Goal: Task Accomplishment & Management: Complete application form

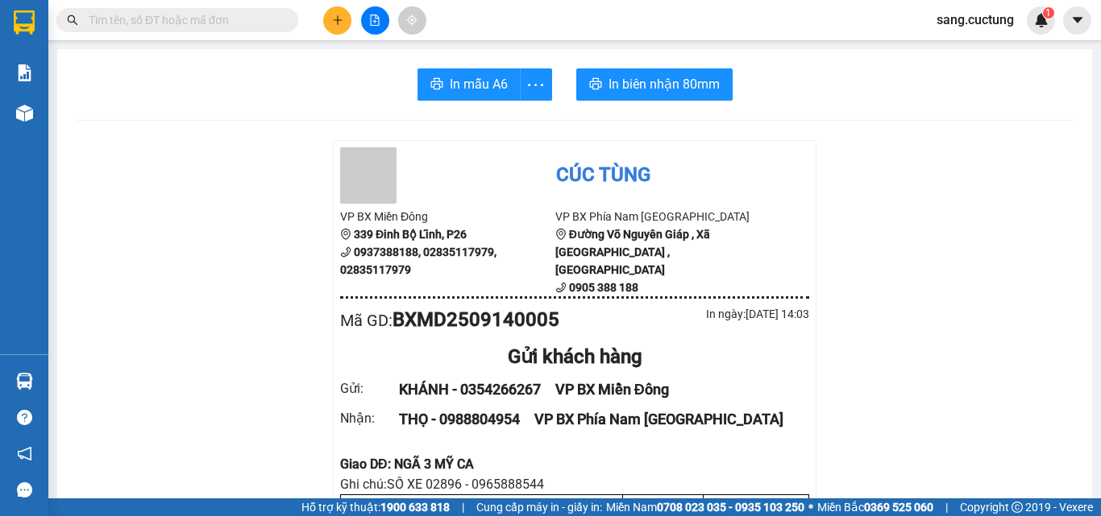
scroll to position [161, 0]
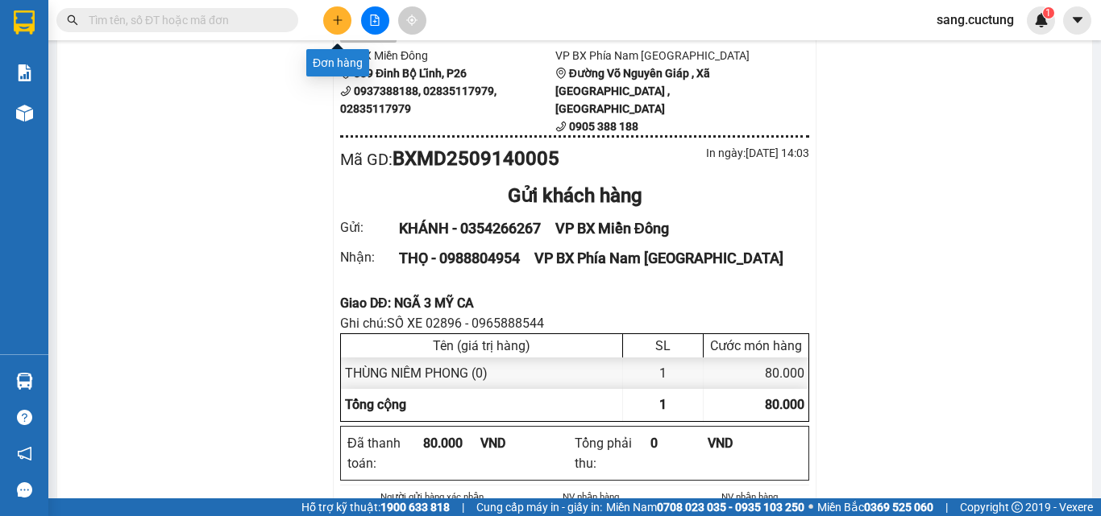
click at [338, 14] on button at bounding box center [337, 20] width 28 height 28
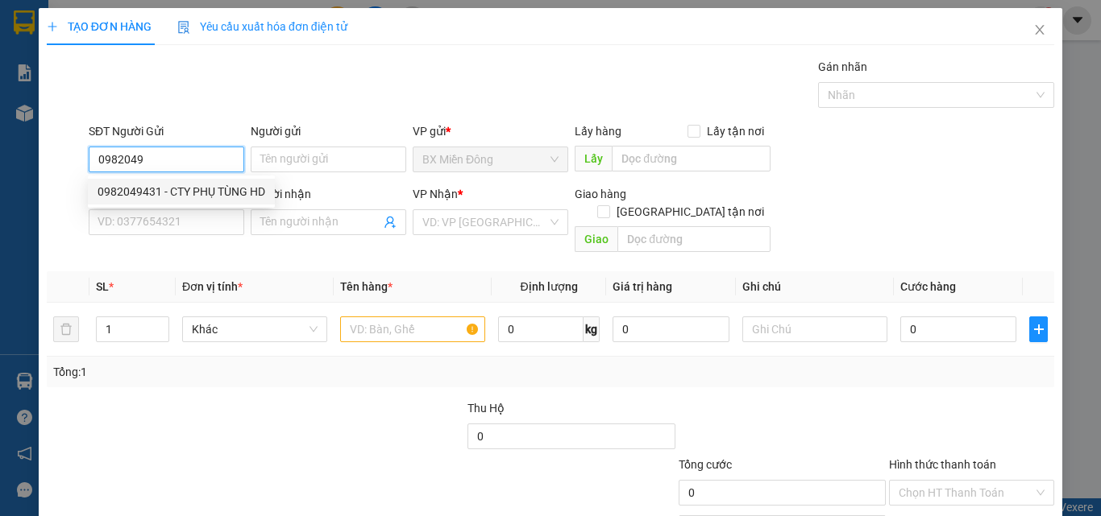
click at [143, 203] on div "0982049431 - CTY PHỤ TÙNG HD" at bounding box center [181, 192] width 187 height 26
type input "0982049431"
type input "CTY PHỤ TÙNG HD"
type input "0836593335"
type input "PHONG"
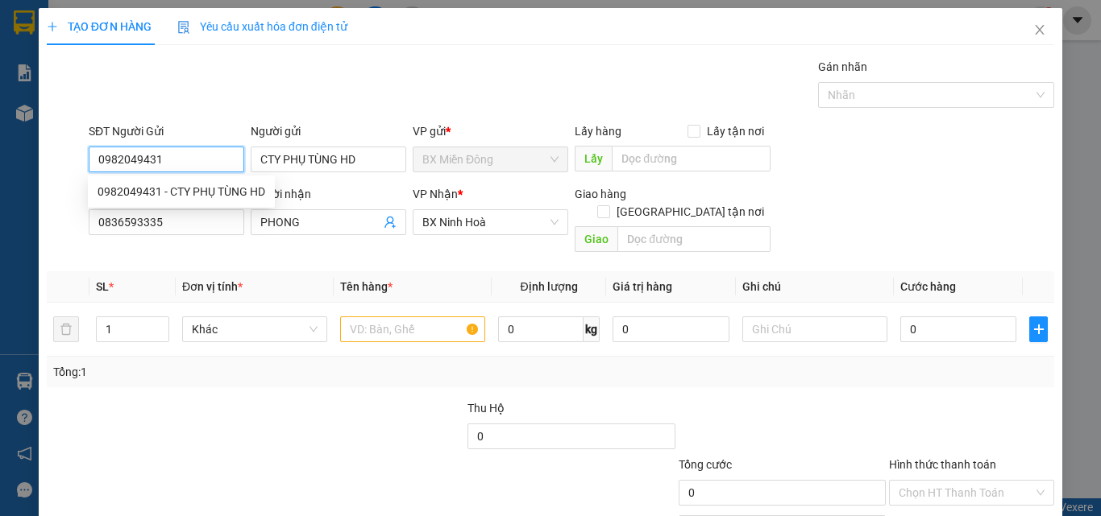
type input "50.000"
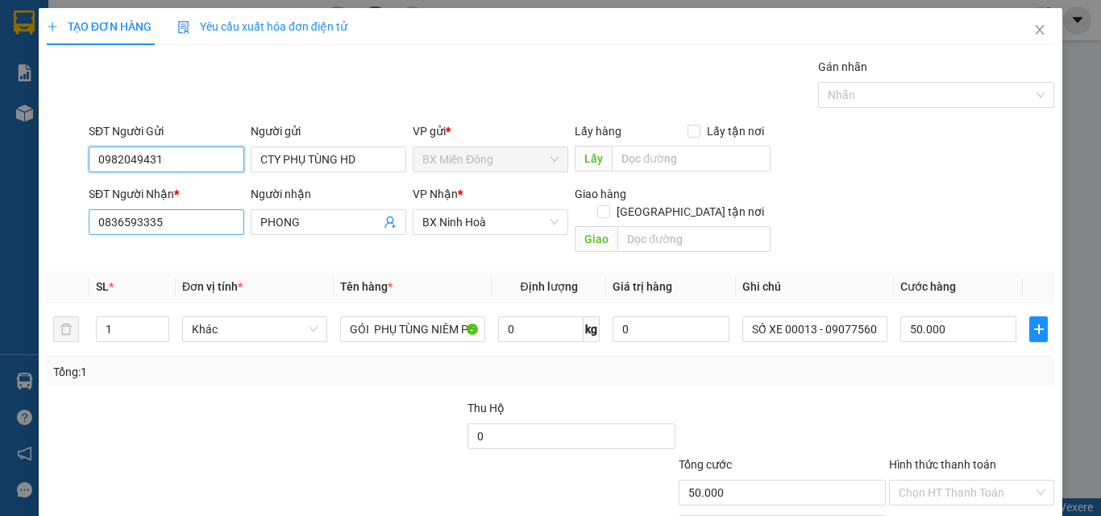
type input "0982049431"
click at [150, 216] on input "0836593335" at bounding box center [166, 222] width 155 height 26
click at [150, 217] on input "0836593335" at bounding box center [166, 222] width 155 height 26
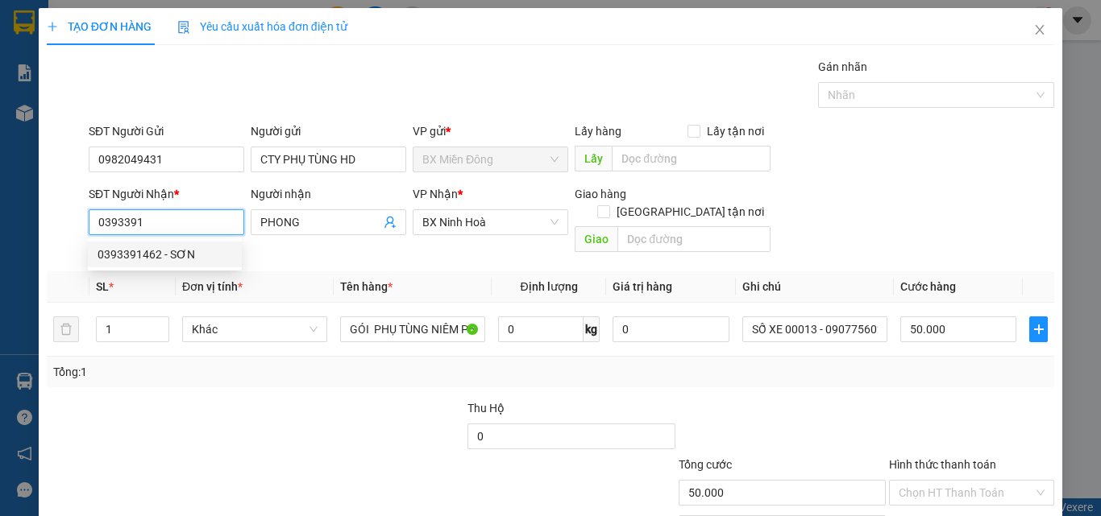
click at [149, 258] on div "0393391462 - SƠN" at bounding box center [164, 255] width 135 height 18
type input "0393391462"
type input "SƠN"
type input "NGÃ 3 CAM THÀNH - CAM LÂM"
type input "70.000"
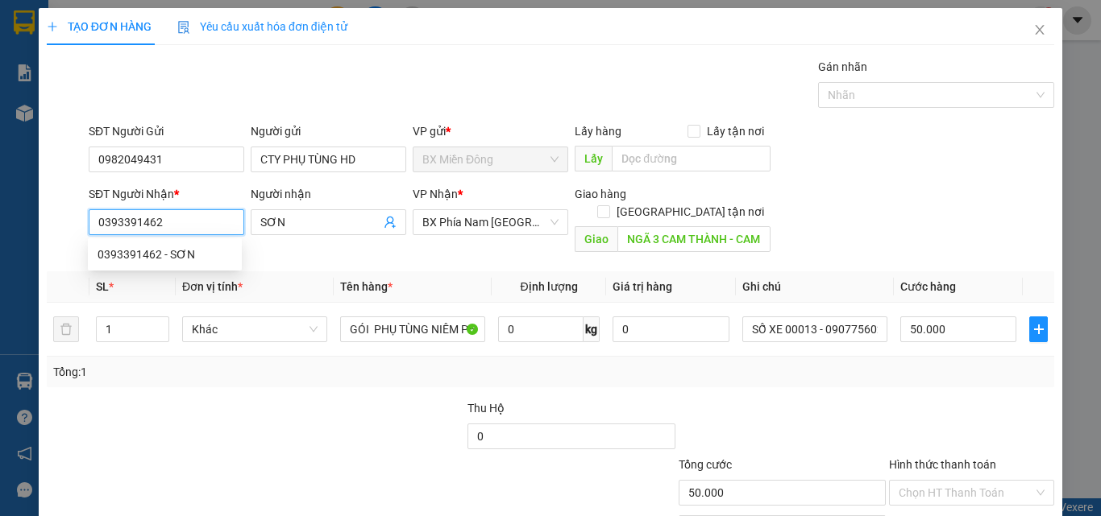
type input "70.000"
type input "0393391462"
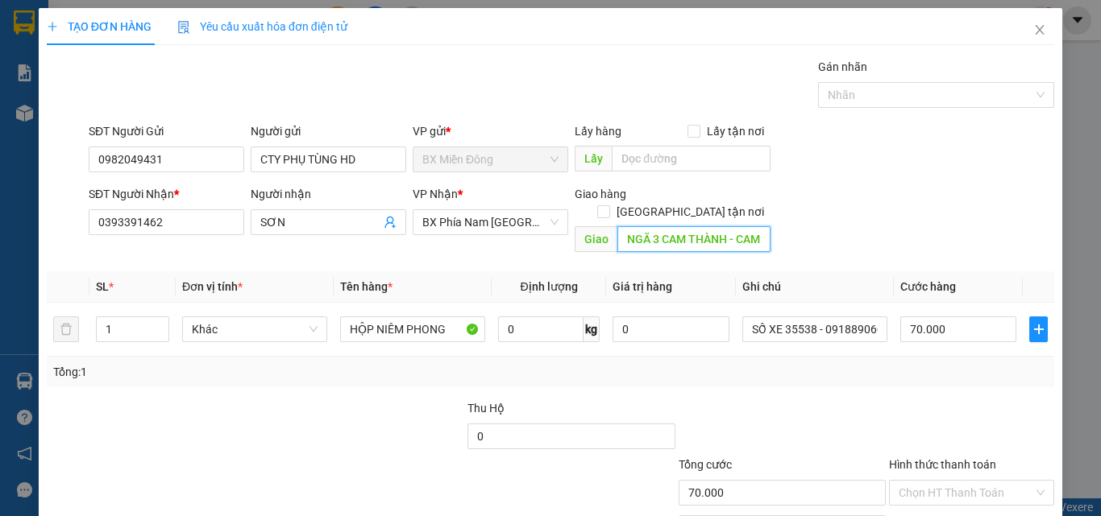
click at [751, 226] on input "NGÃ 3 CAM THÀNH - CAM LÂM" at bounding box center [693, 239] width 153 height 26
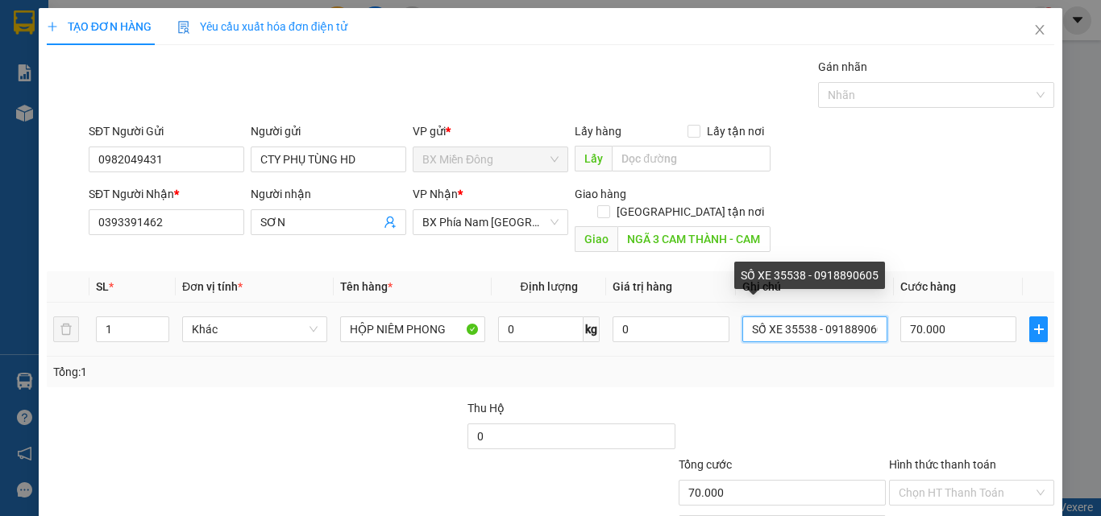
scroll to position [0, 10]
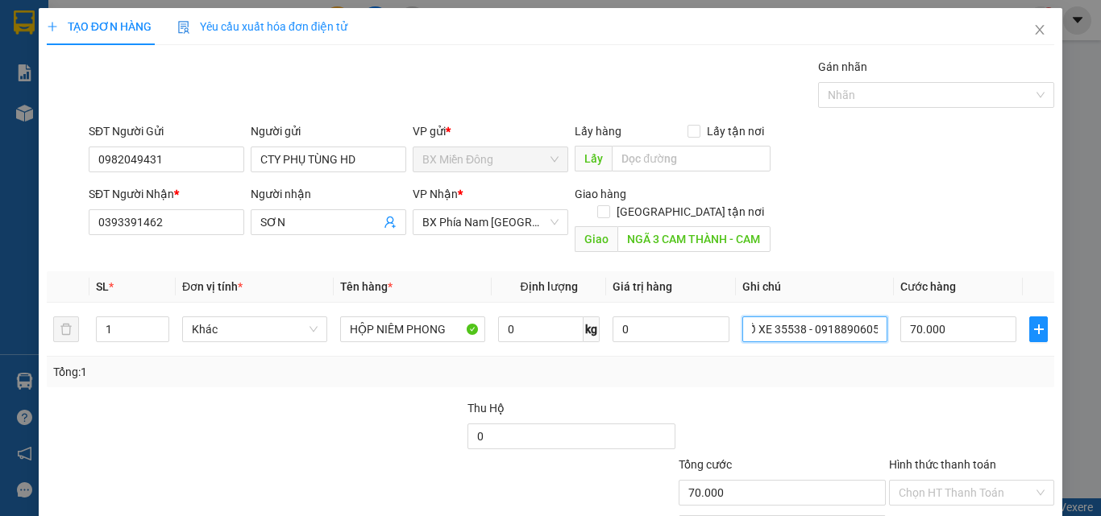
drag, startPoint x: 773, startPoint y: 310, endPoint x: 1066, endPoint y: 339, distance: 294.7
click at [1066, 339] on div "TẠO ĐƠN HÀNG Yêu cầu xuất hóa đơn điện tử Transit Pickup Surcharge Ids Transit …" at bounding box center [550, 258] width 1101 height 516
type input "SỐ XE 35835 - 0706002745"
click at [918, 317] on input "70.000" at bounding box center [958, 330] width 116 height 26
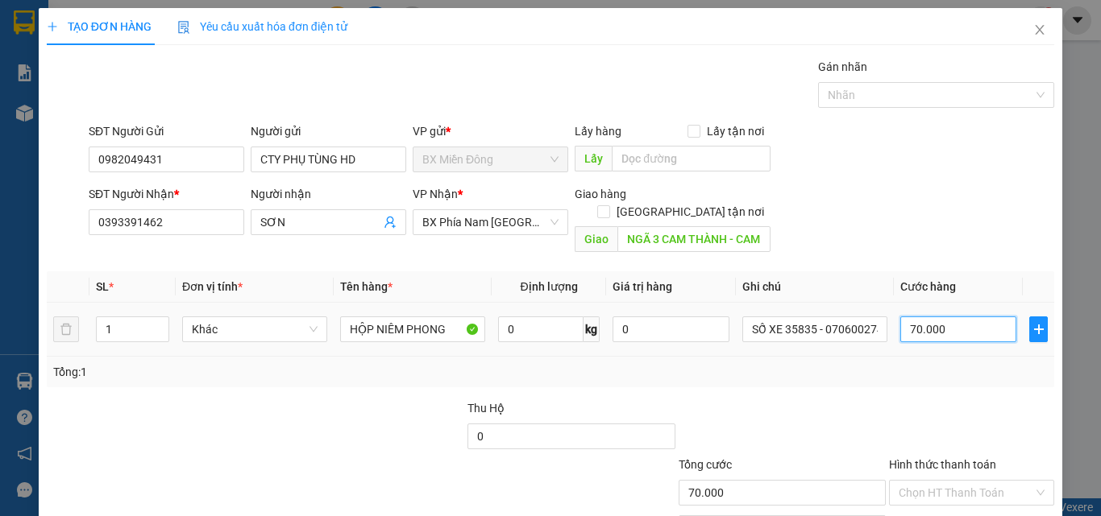
type input "5"
type input "50"
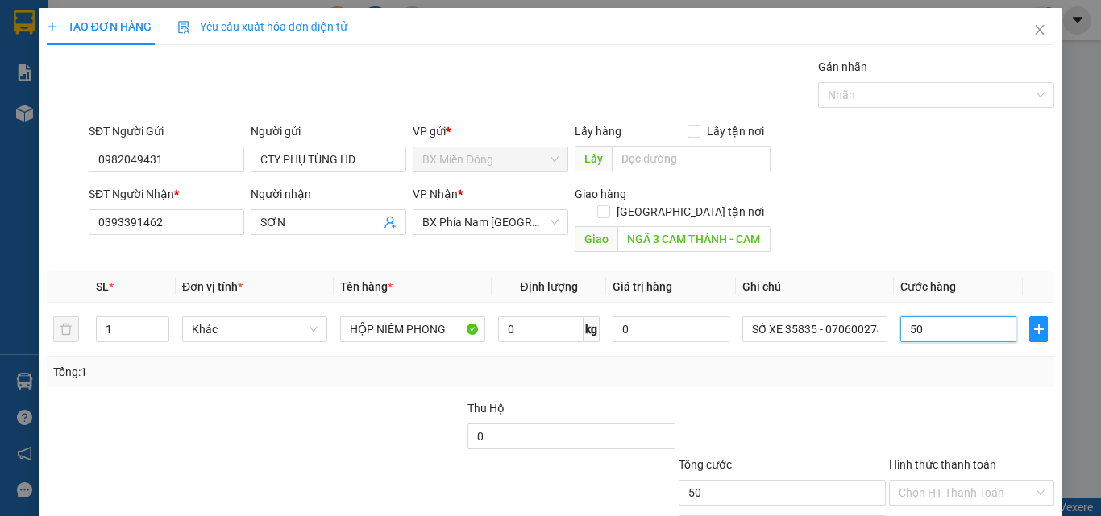
type input "50"
type input "50.000"
click at [954, 400] on div at bounding box center [971, 428] width 168 height 56
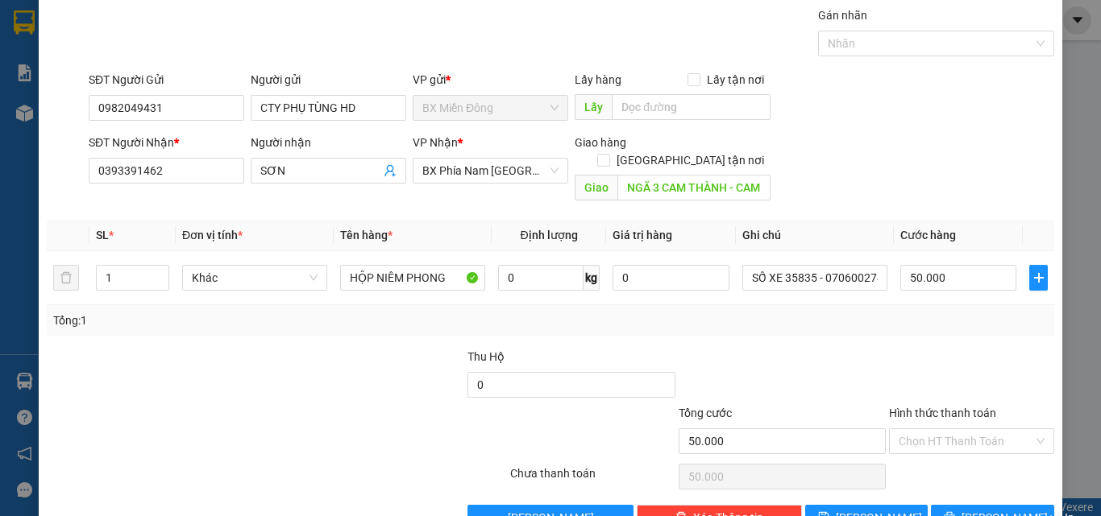
scroll to position [80, 0]
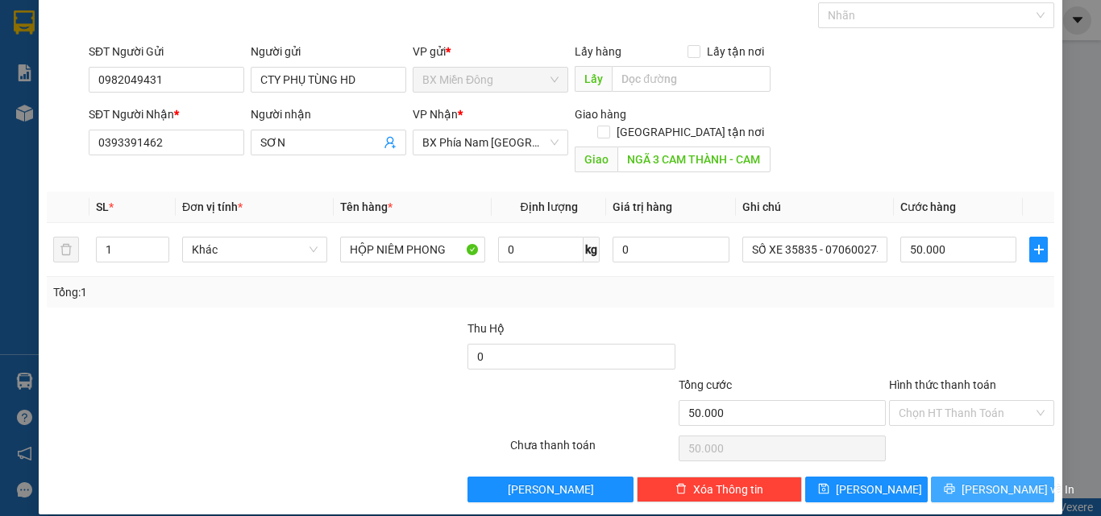
click at [966, 478] on button "[PERSON_NAME] và In" at bounding box center [992, 490] width 123 height 26
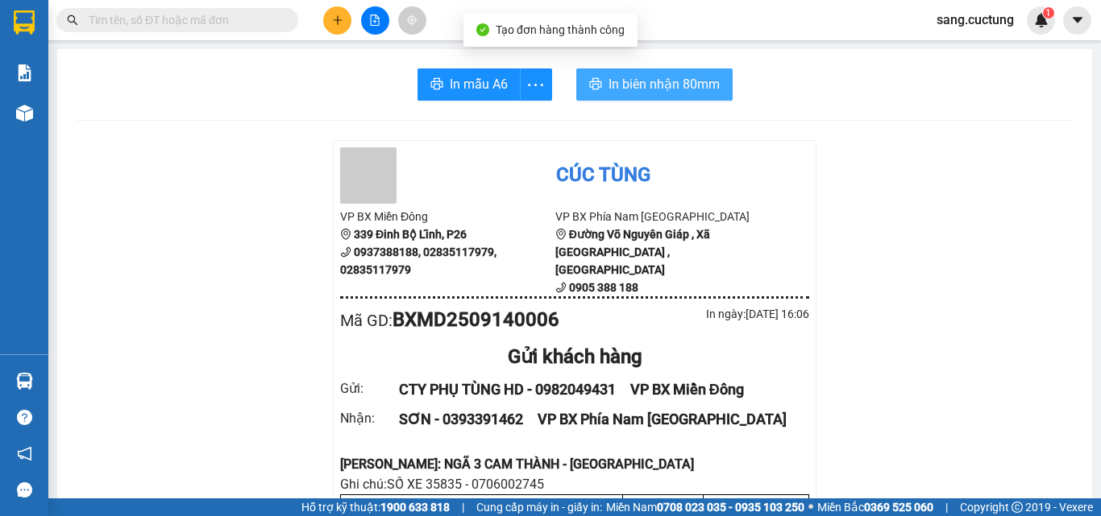
click at [630, 81] on span "In biên nhận 80mm" at bounding box center [663, 84] width 111 height 20
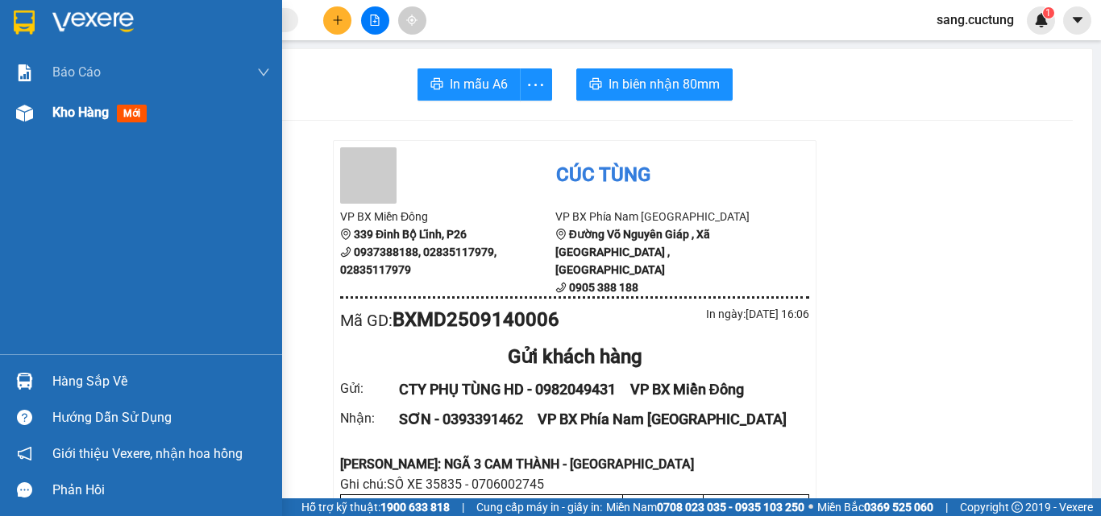
click at [24, 114] on img at bounding box center [24, 113] width 17 height 17
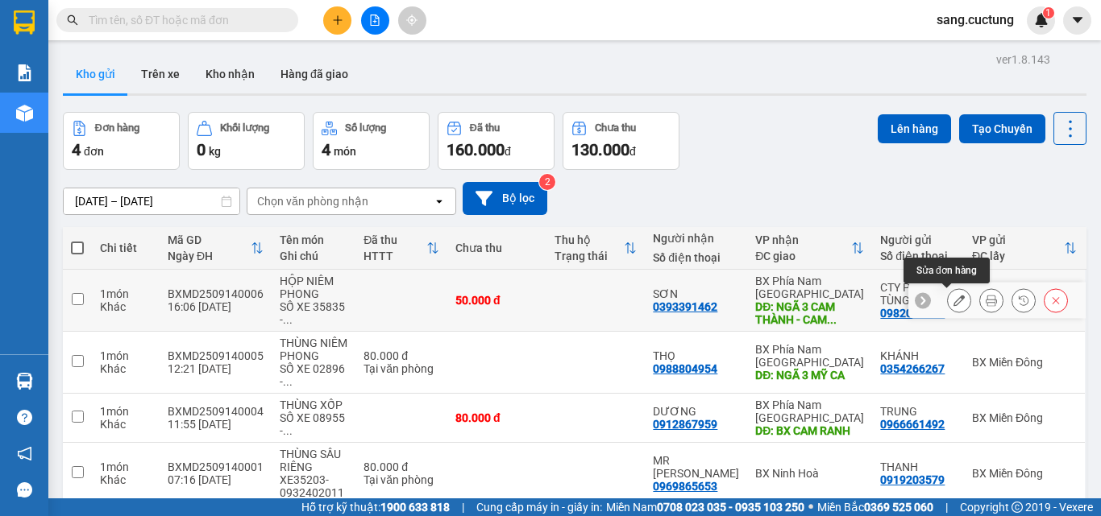
click at [953, 301] on icon at bounding box center [958, 300] width 11 height 11
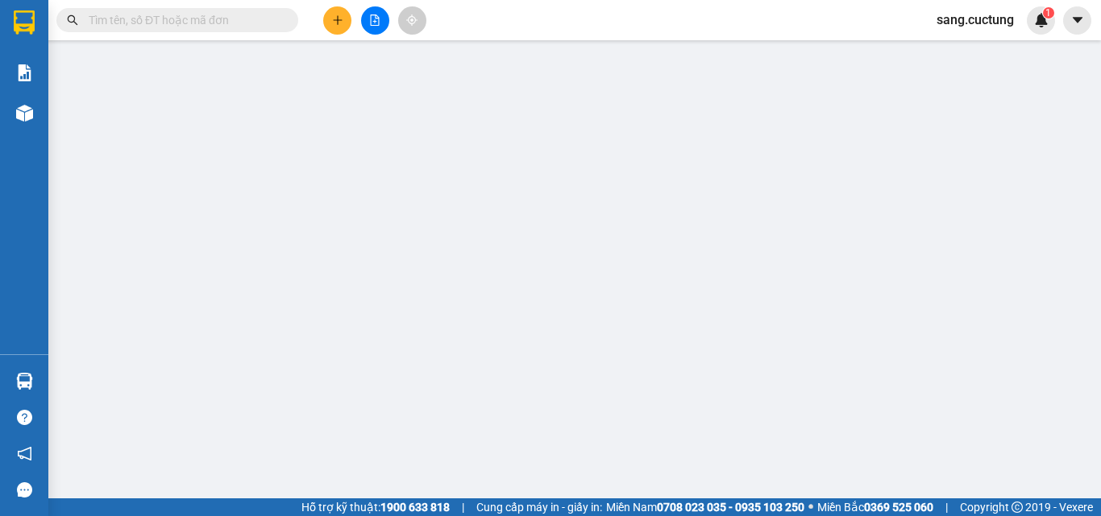
type input "0982049431"
type input "0393391462"
type input "NGÃ 3 CAM THÀNH - CAM LÂM"
type input "50.000"
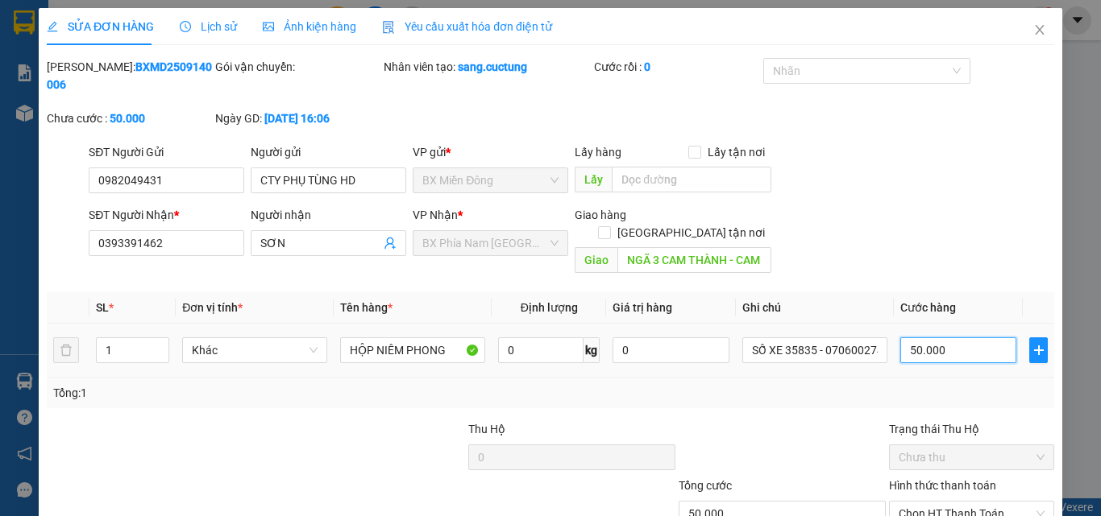
click at [935, 338] on input "50.000" at bounding box center [958, 351] width 116 height 26
type input "7"
type input "70"
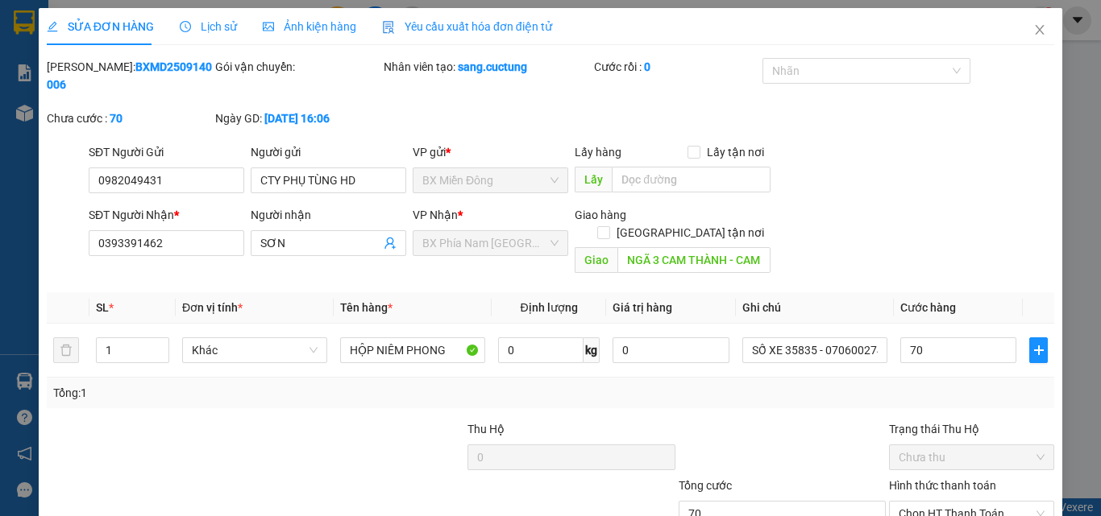
click at [878, 380] on div "Total Paid Fee 0 Total UnPaid Fee 50.000 Cash Collection Total Fee Mã ĐH: BXMD2…" at bounding box center [550, 330] width 1007 height 545
type input "70.000"
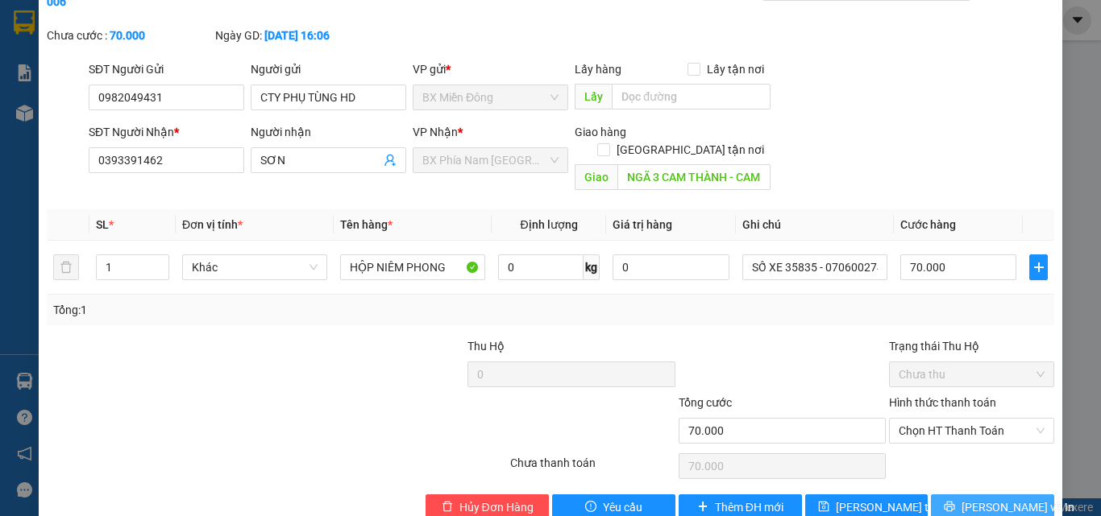
click at [952, 495] on button "[PERSON_NAME] và In" at bounding box center [992, 508] width 123 height 26
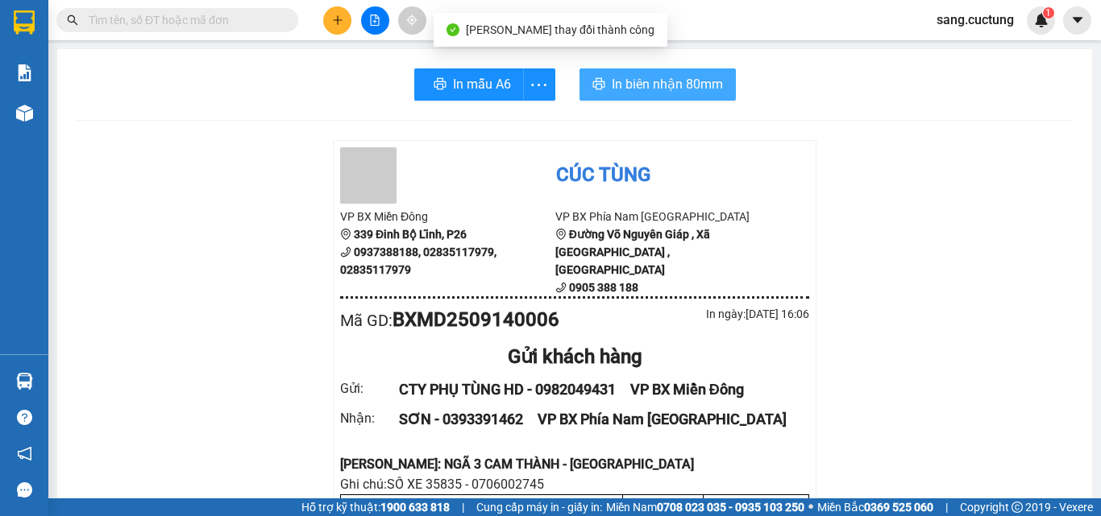
click at [656, 81] on span "In biên nhận 80mm" at bounding box center [667, 84] width 111 height 20
